Goal: Task Accomplishment & Management: Manage account settings

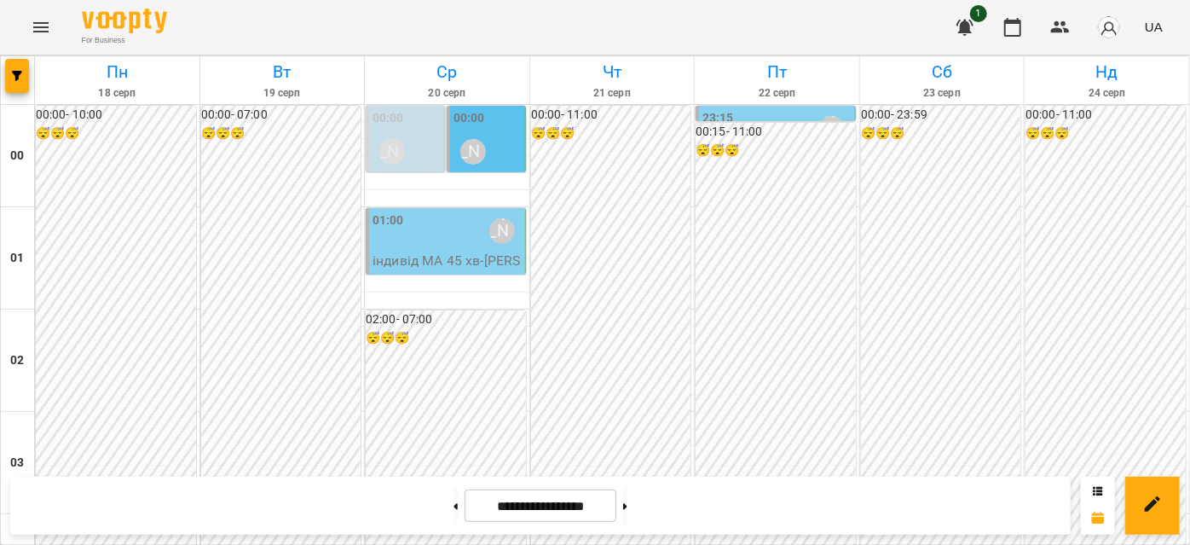
scroll to position [1858, 0]
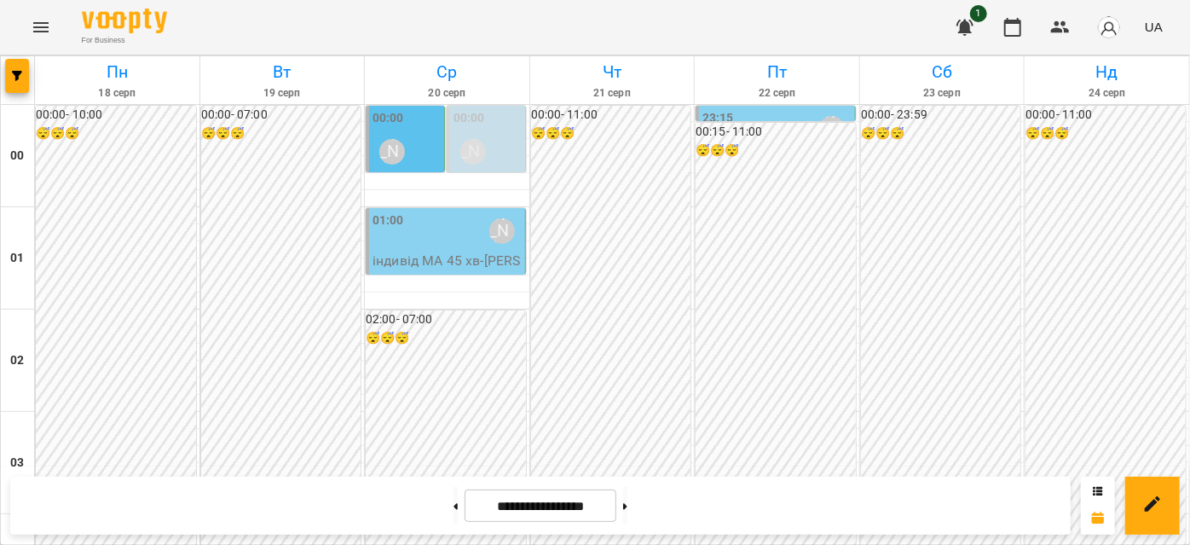
scroll to position [1782, 0]
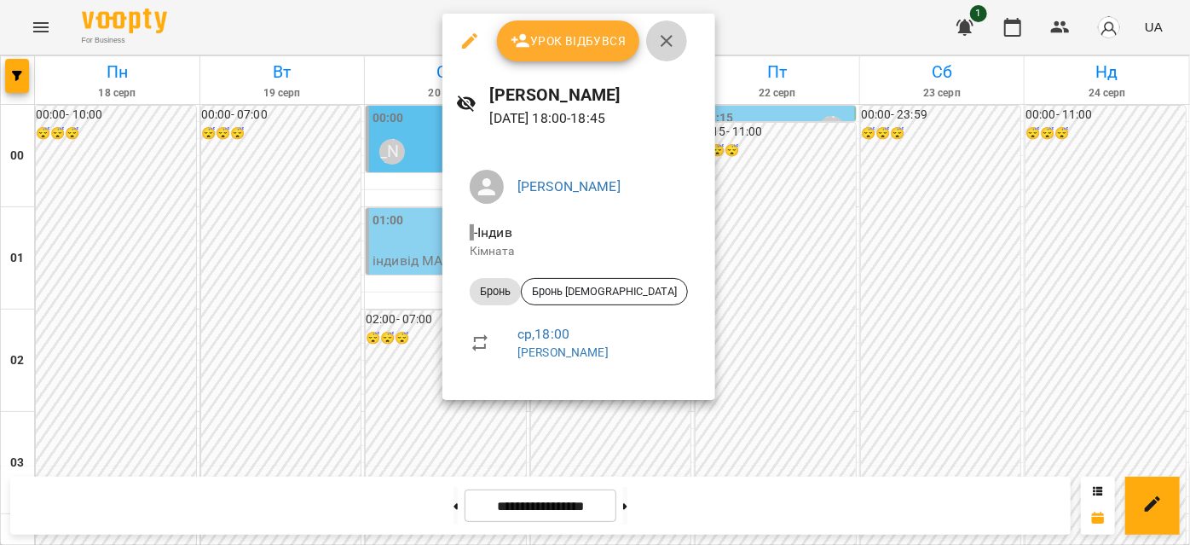
click at [670, 42] on icon "button" at bounding box center [666, 41] width 20 height 20
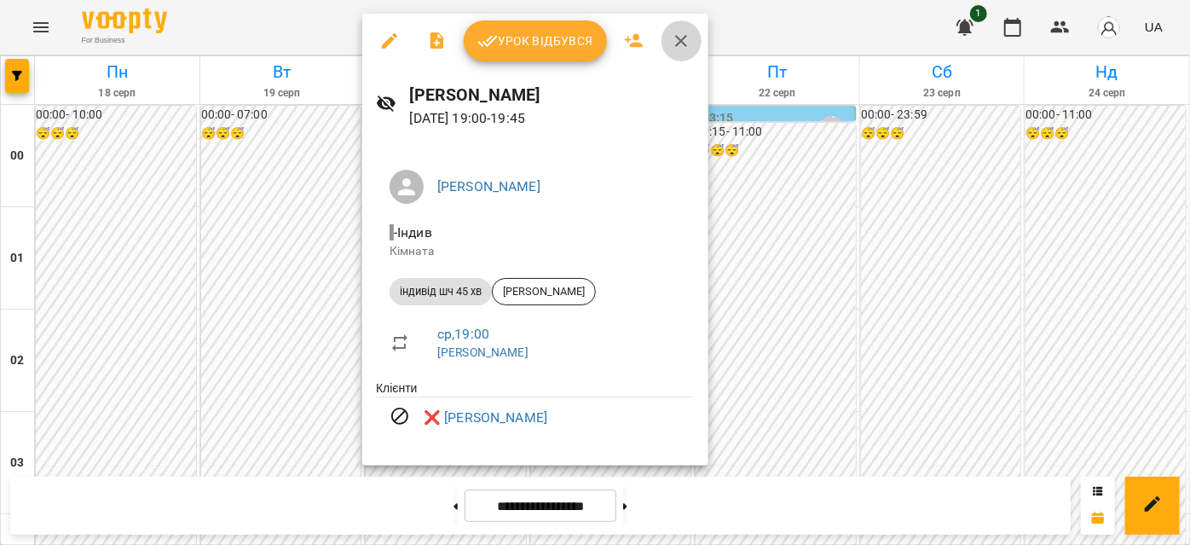
click at [682, 41] on icon "button" at bounding box center [681, 41] width 20 height 20
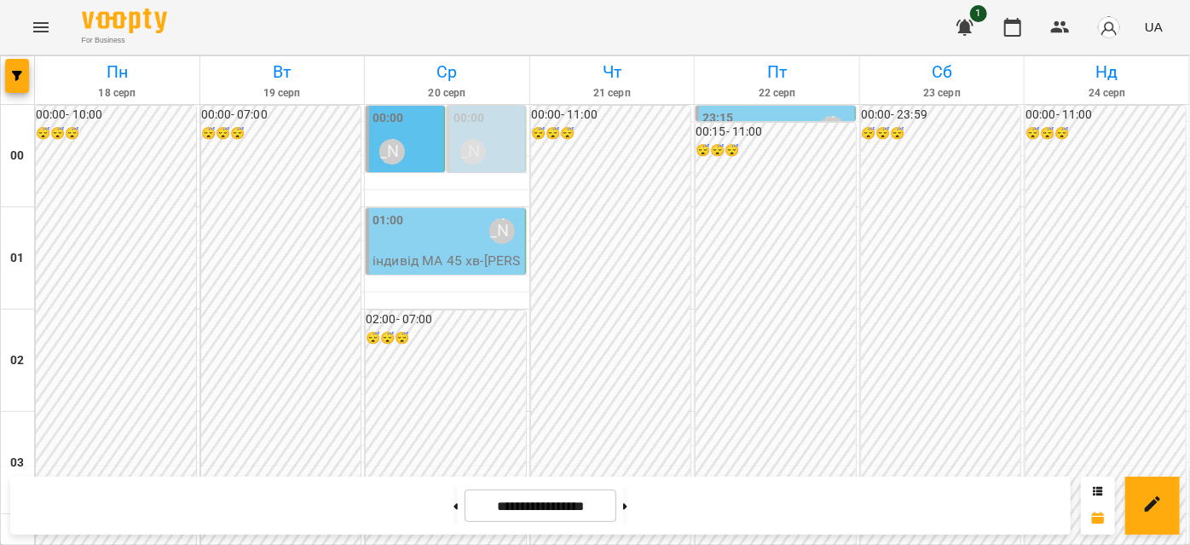
scroll to position [1550, 0]
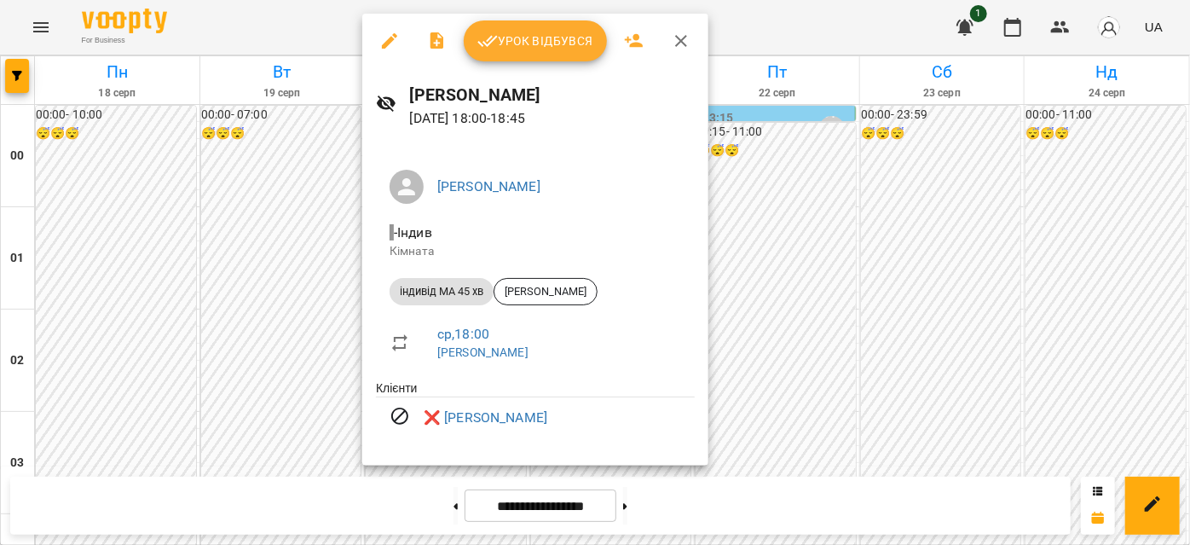
click at [679, 43] on icon "button" at bounding box center [681, 41] width 20 height 20
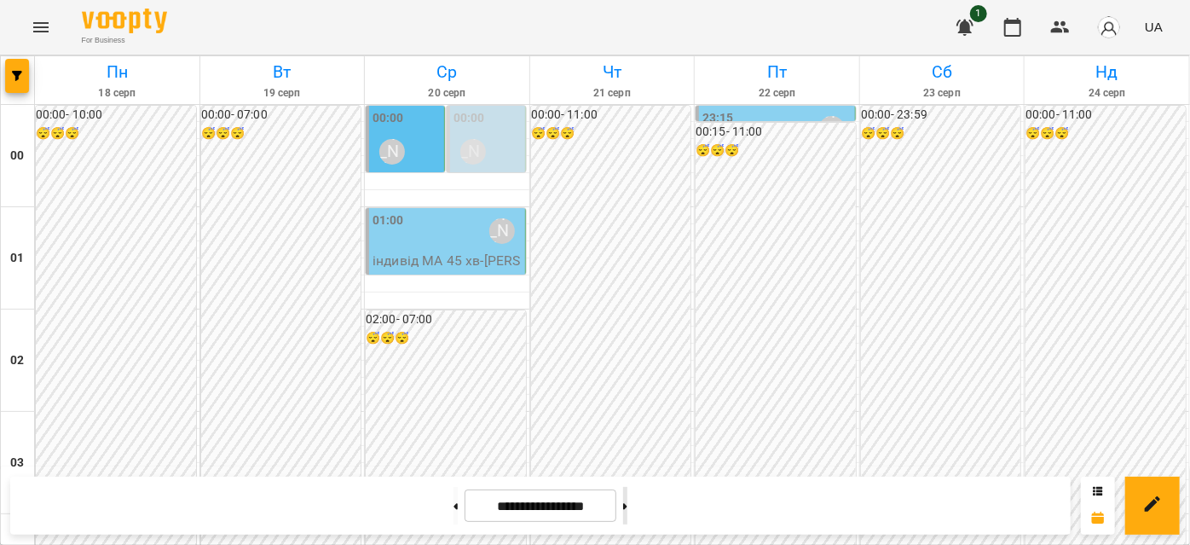
click at [627, 500] on button at bounding box center [625, 506] width 4 height 38
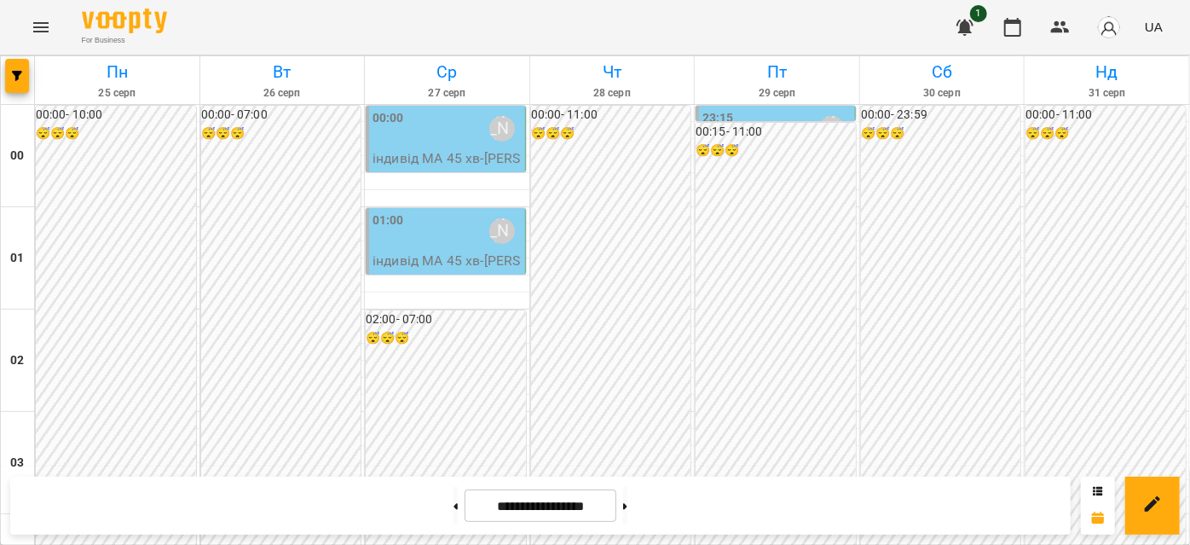
scroll to position [1782, 0]
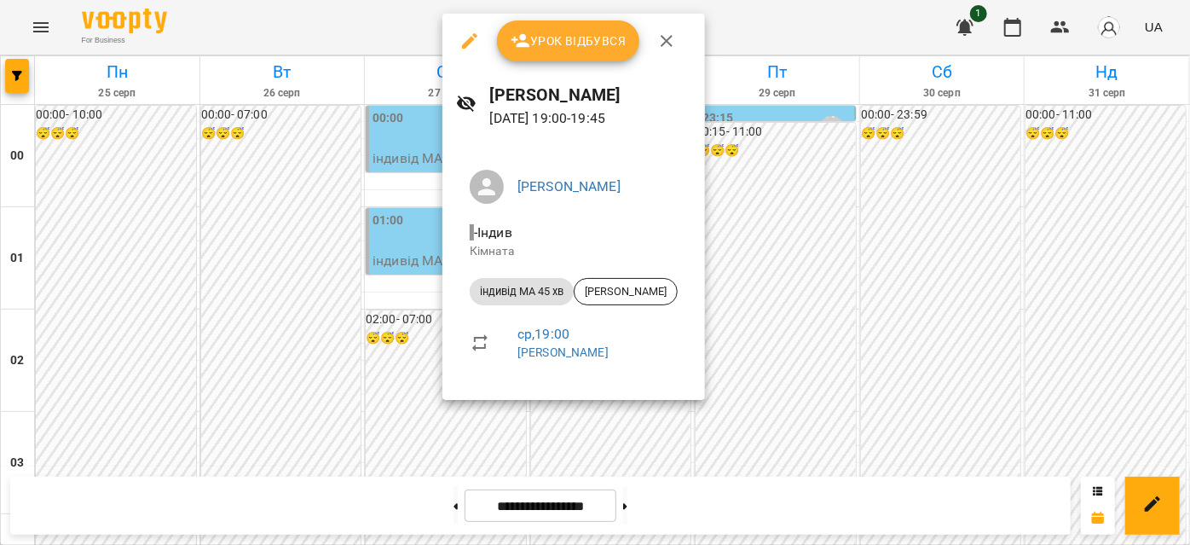
click at [670, 33] on icon "button" at bounding box center [666, 41] width 20 height 20
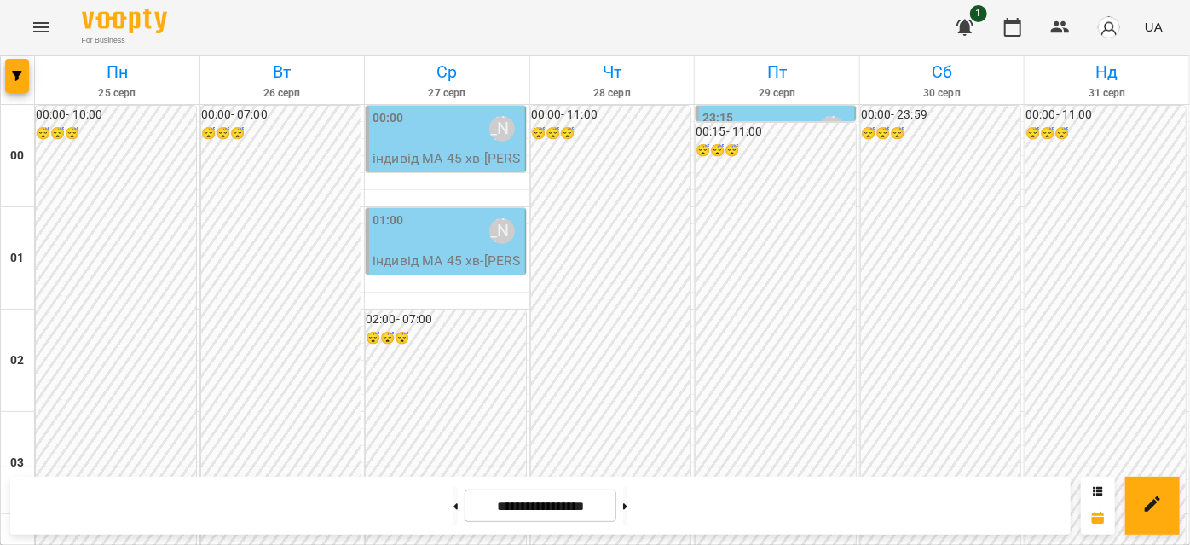
scroll to position [1937, 0]
click at [454, 514] on button at bounding box center [456, 506] width 4 height 38
type input "**********"
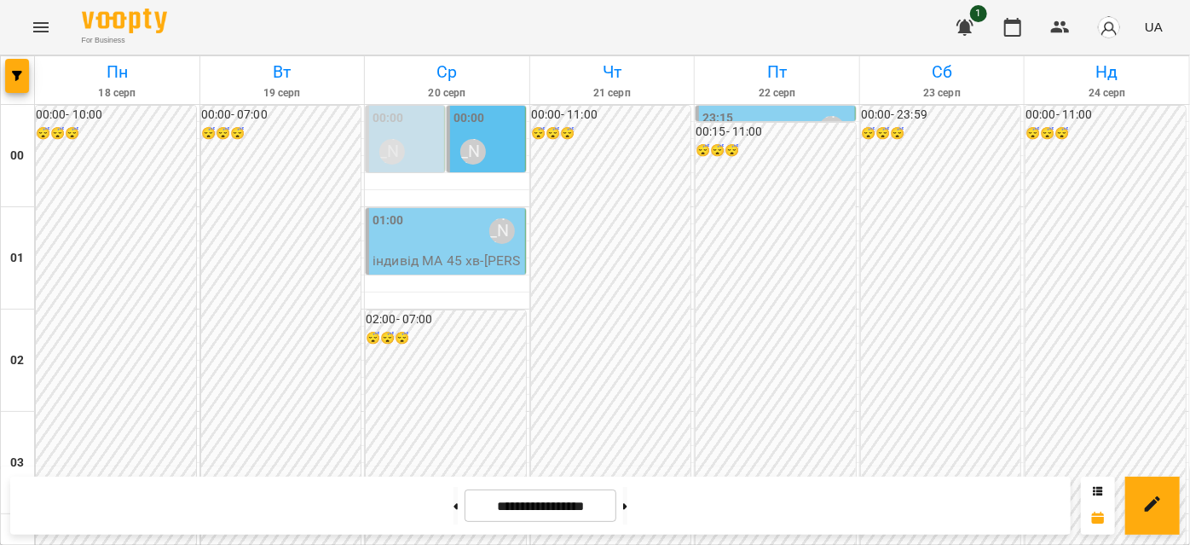
scroll to position [1859, 0]
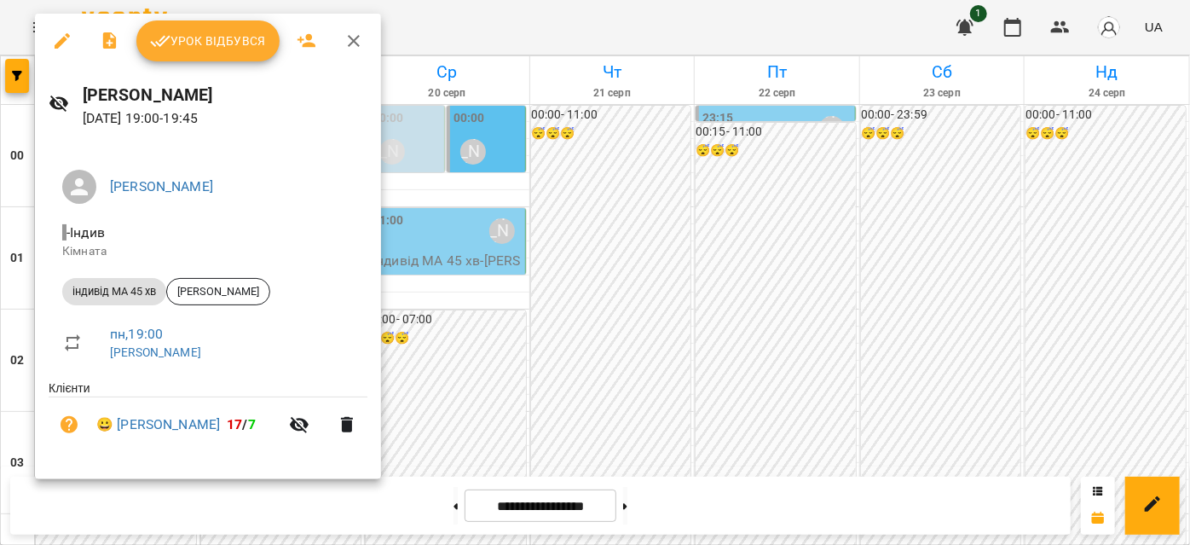
click at [350, 37] on icon "button" at bounding box center [354, 41] width 20 height 20
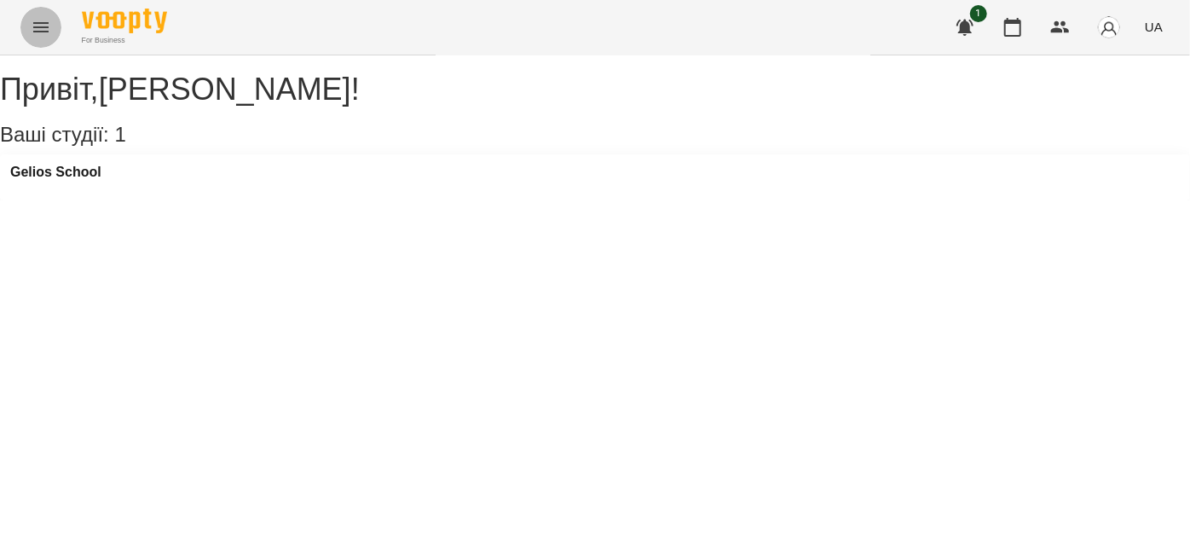
click at [28, 17] on button "Menu" at bounding box center [40, 27] width 41 height 41
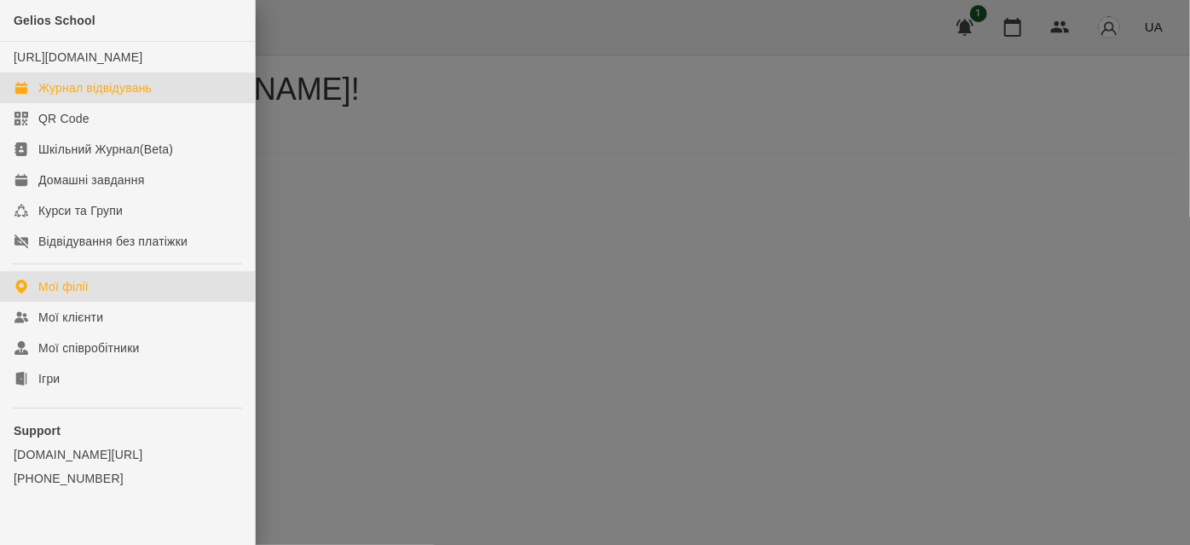
click at [74, 96] on div "Журнал відвідувань" at bounding box center [94, 87] width 113 height 17
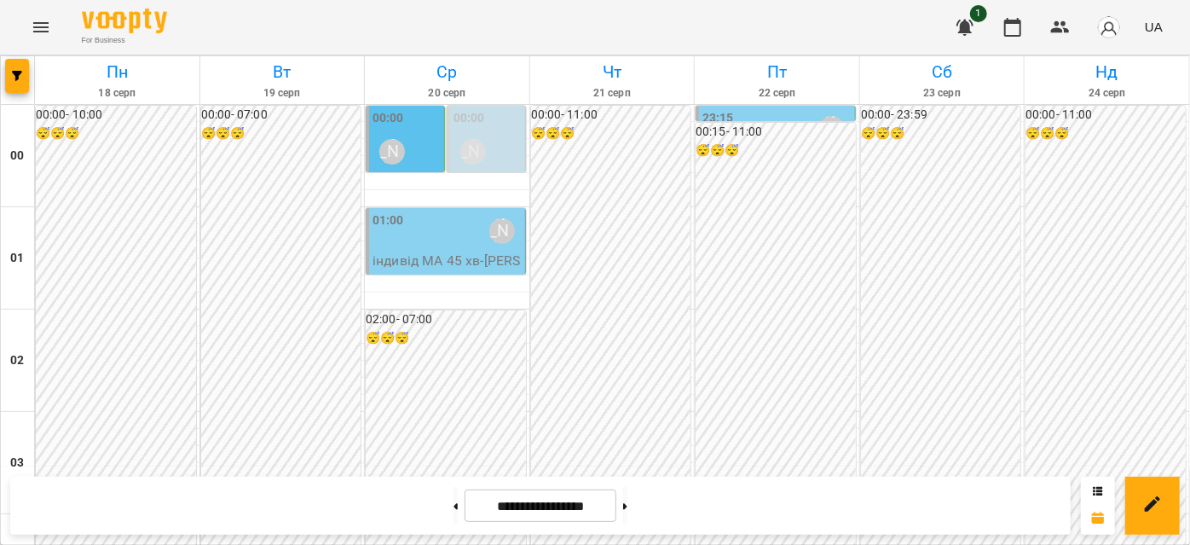
scroll to position [1782, 0]
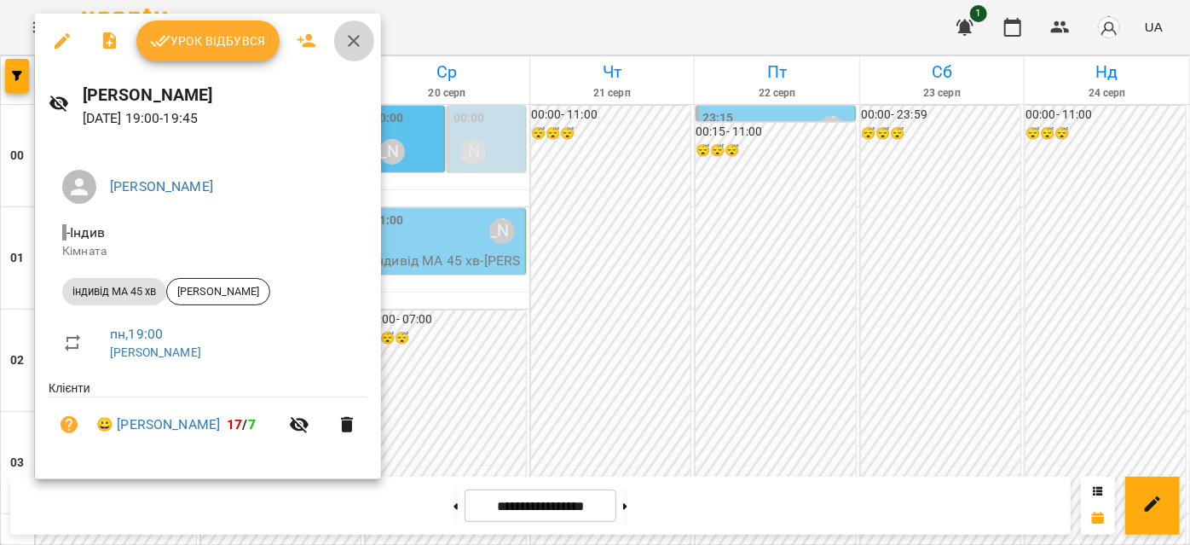
click at [350, 43] on icon "button" at bounding box center [354, 41] width 20 height 20
